Goal: Task Accomplishment & Management: Use online tool/utility

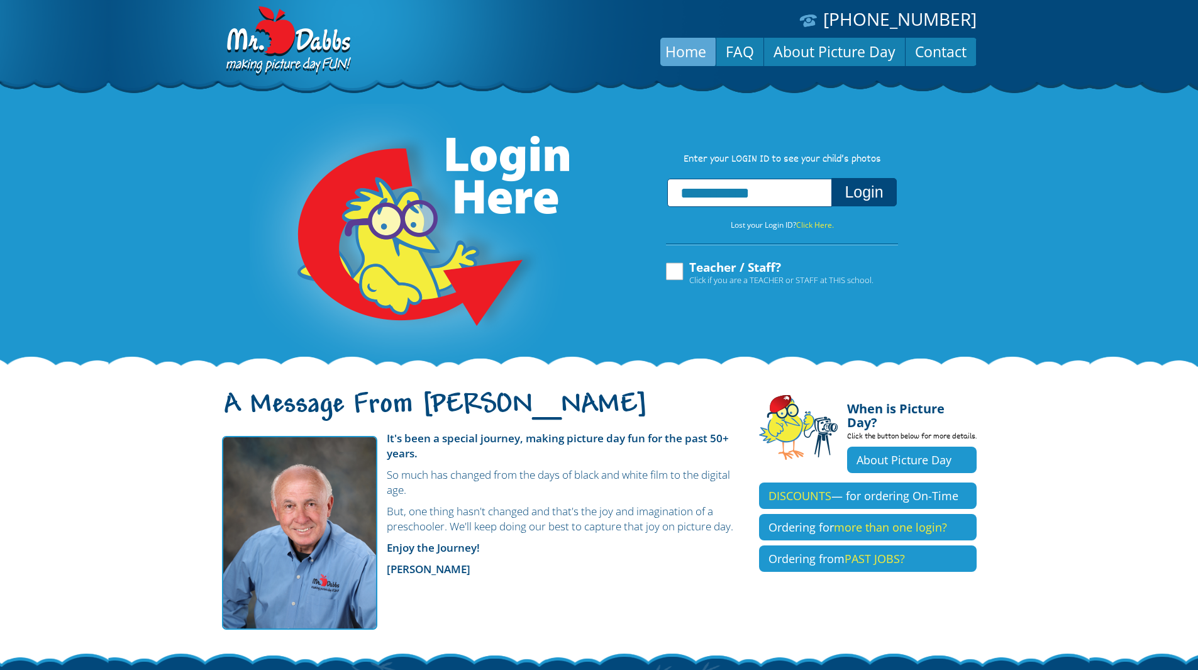
type input "**********"
drag, startPoint x: 862, startPoint y: 194, endPoint x: 1085, endPoint y: 228, distance: 226.0
click at [862, 194] on button "Login" at bounding box center [864, 192] width 65 height 28
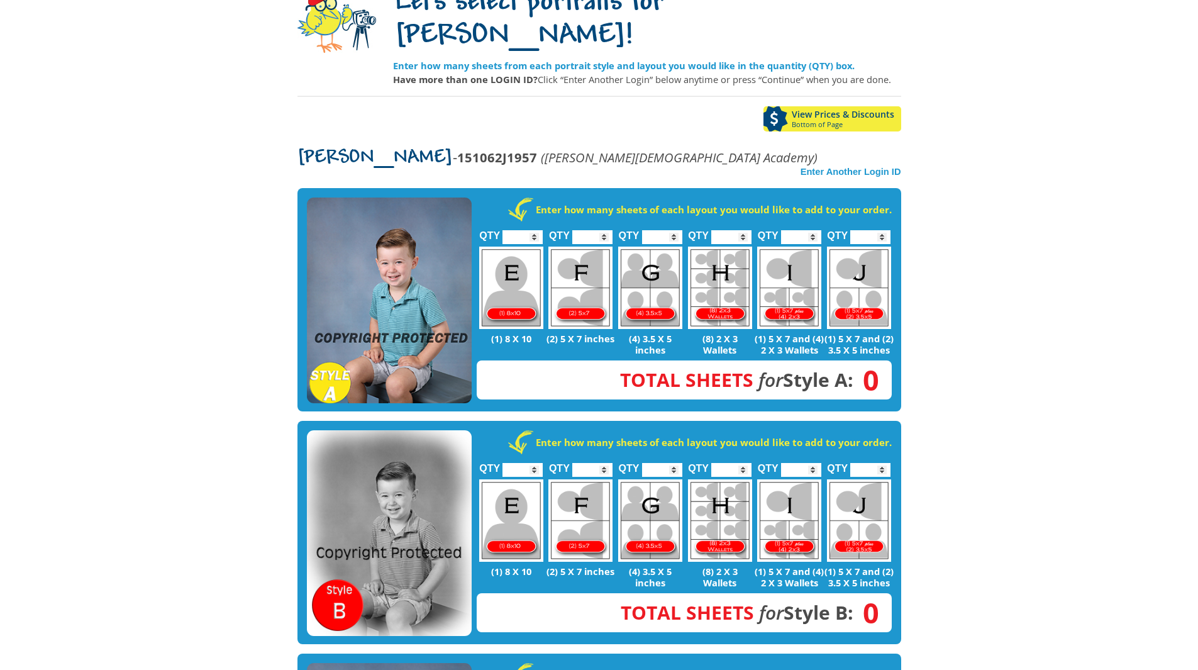
scroll to position [126, 0]
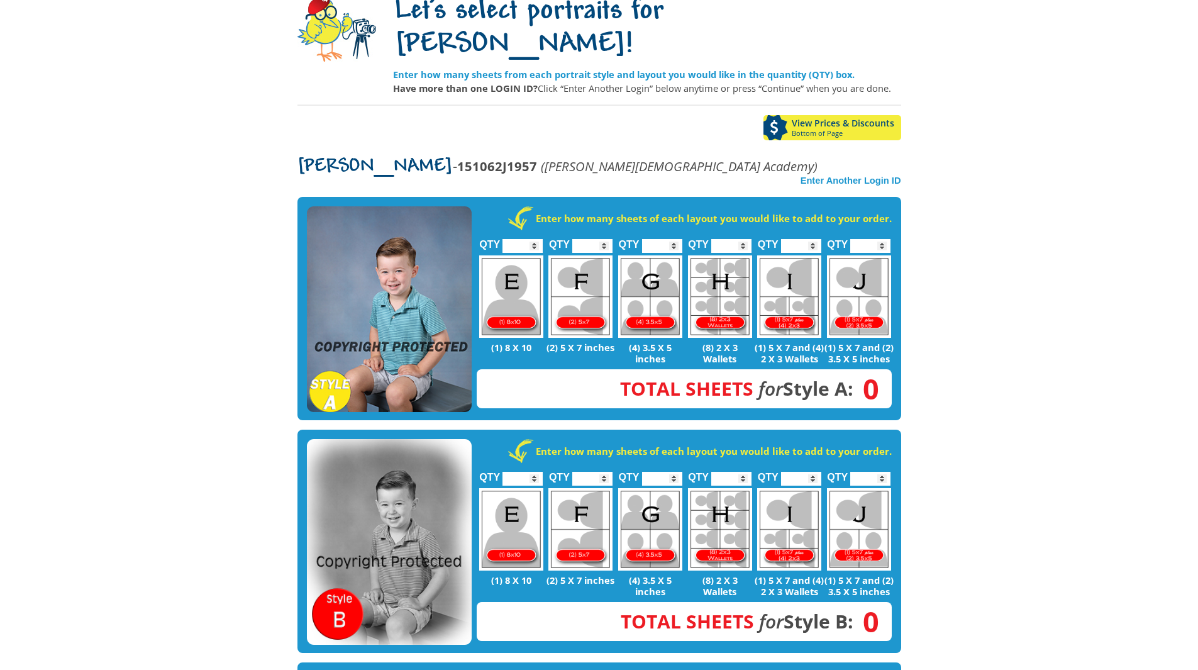
click at [379, 233] on img at bounding box center [389, 309] width 165 height 206
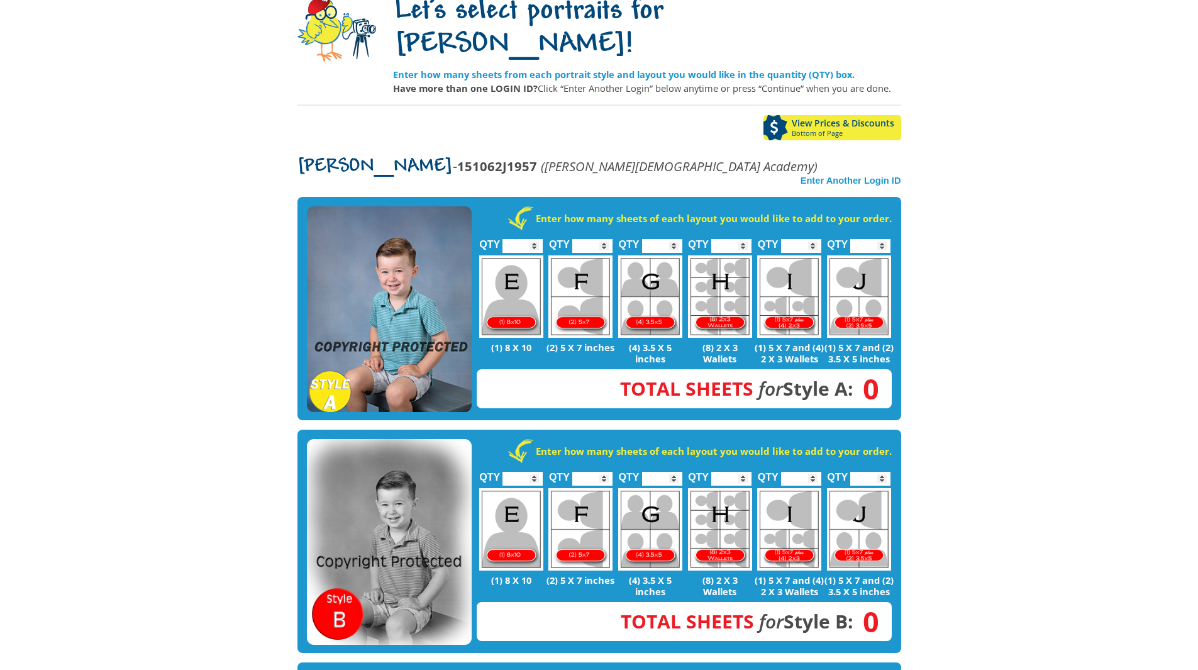
click at [396, 252] on img at bounding box center [389, 309] width 165 height 206
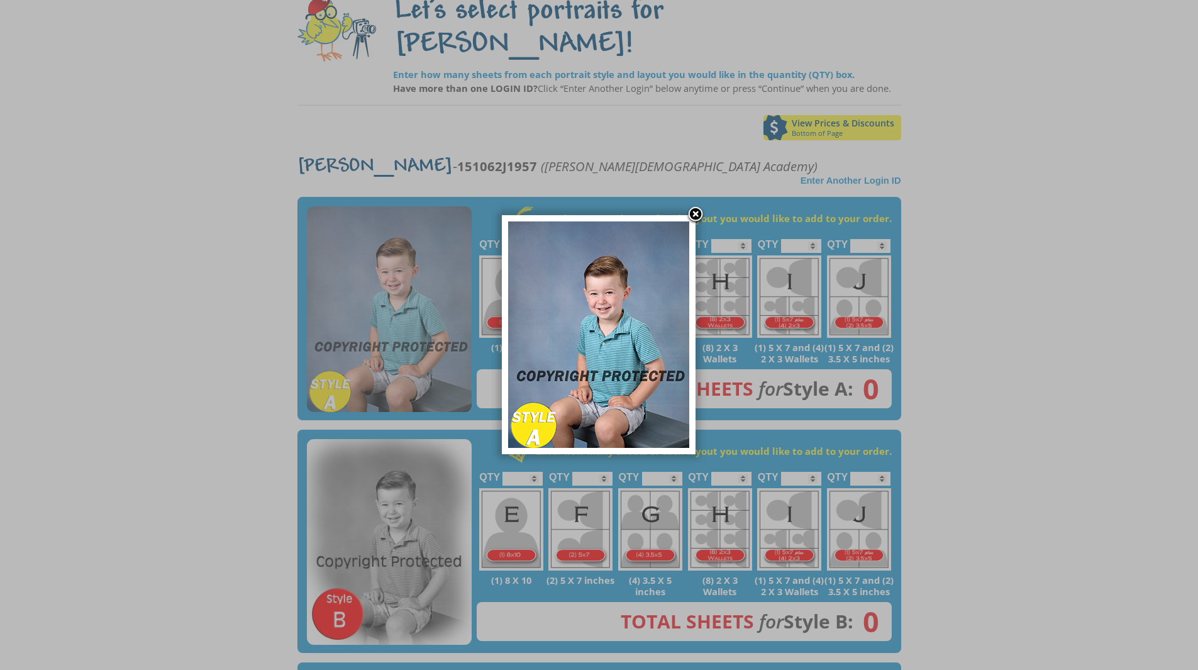
click at [694, 214] on link at bounding box center [695, 215] width 19 height 19
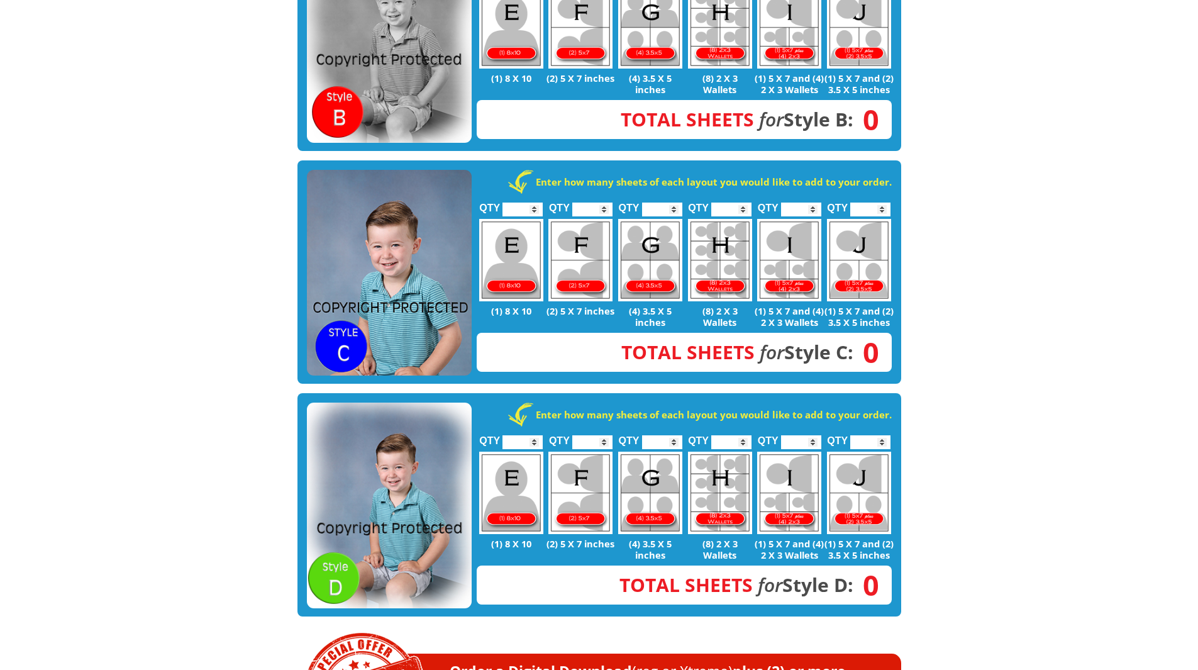
scroll to position [629, 0]
